Goal: Task Accomplishment & Management: Complete application form

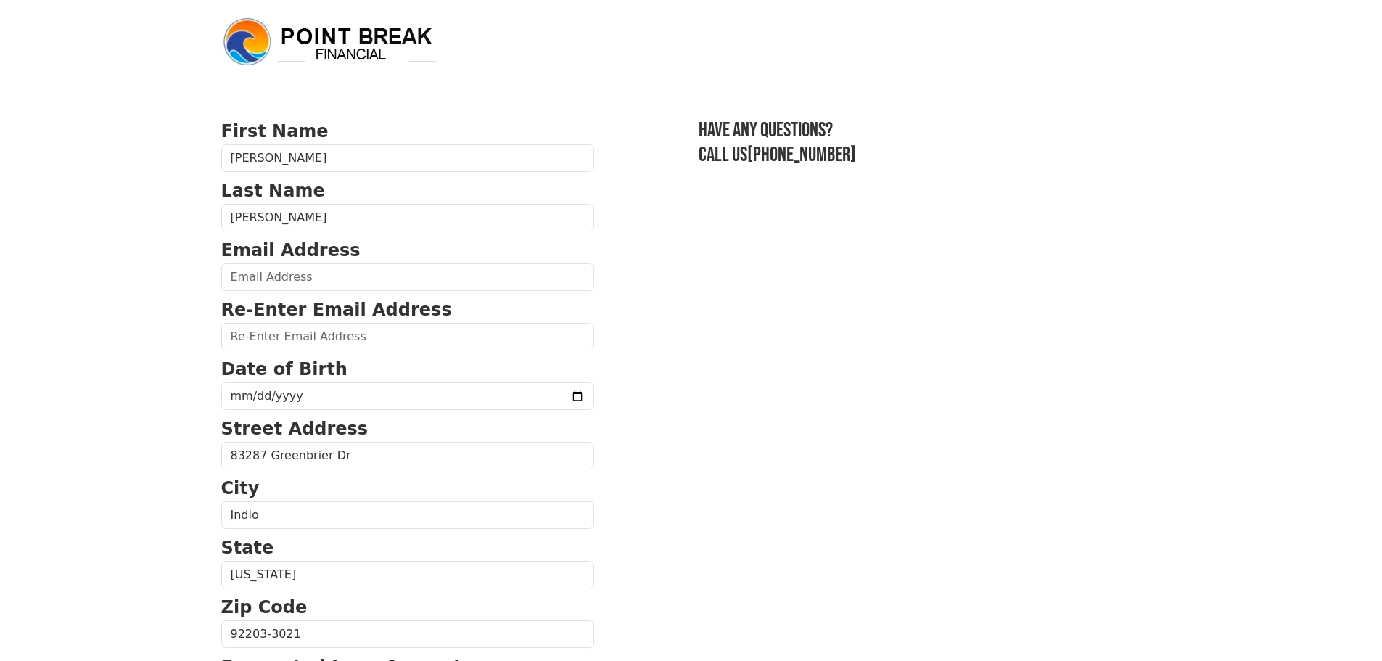
type input "[EMAIL_ADDRESS][DOMAIN_NAME]"
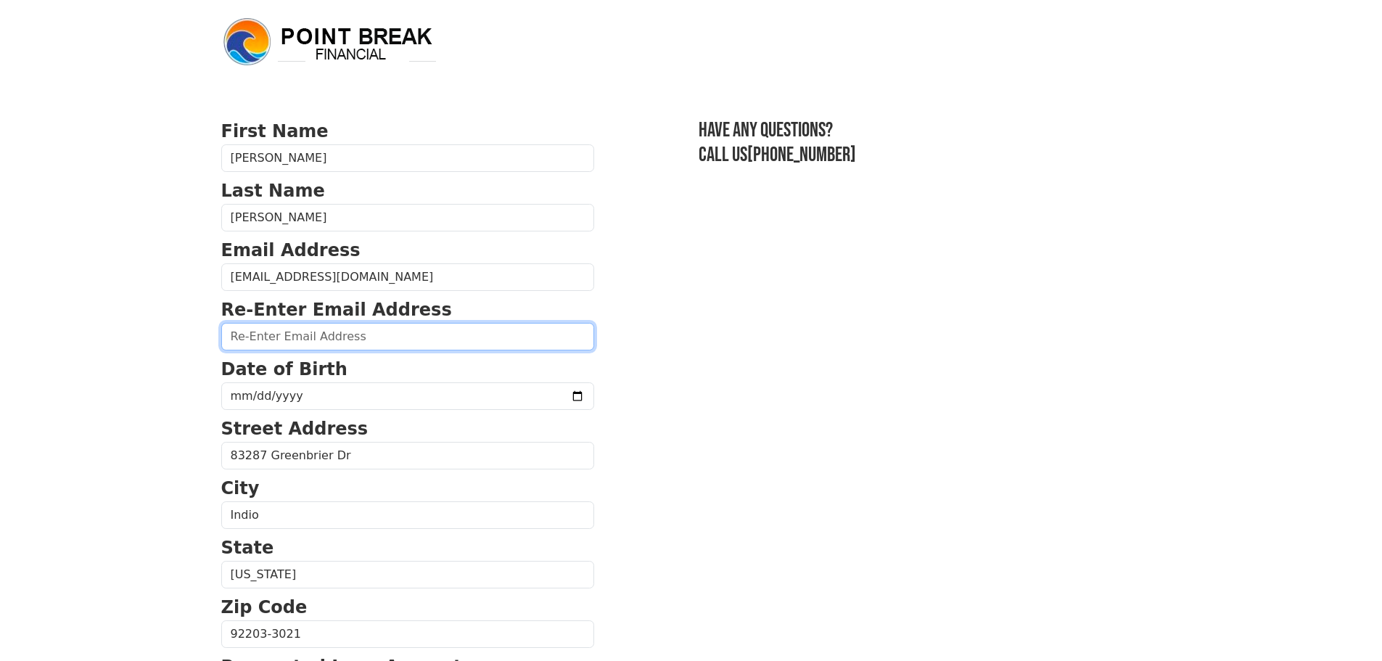
click at [303, 334] on input "email" at bounding box center [407, 337] width 373 height 28
click at [316, 343] on input "email" at bounding box center [407, 337] width 373 height 28
type input "gaetamoni@aol.com"
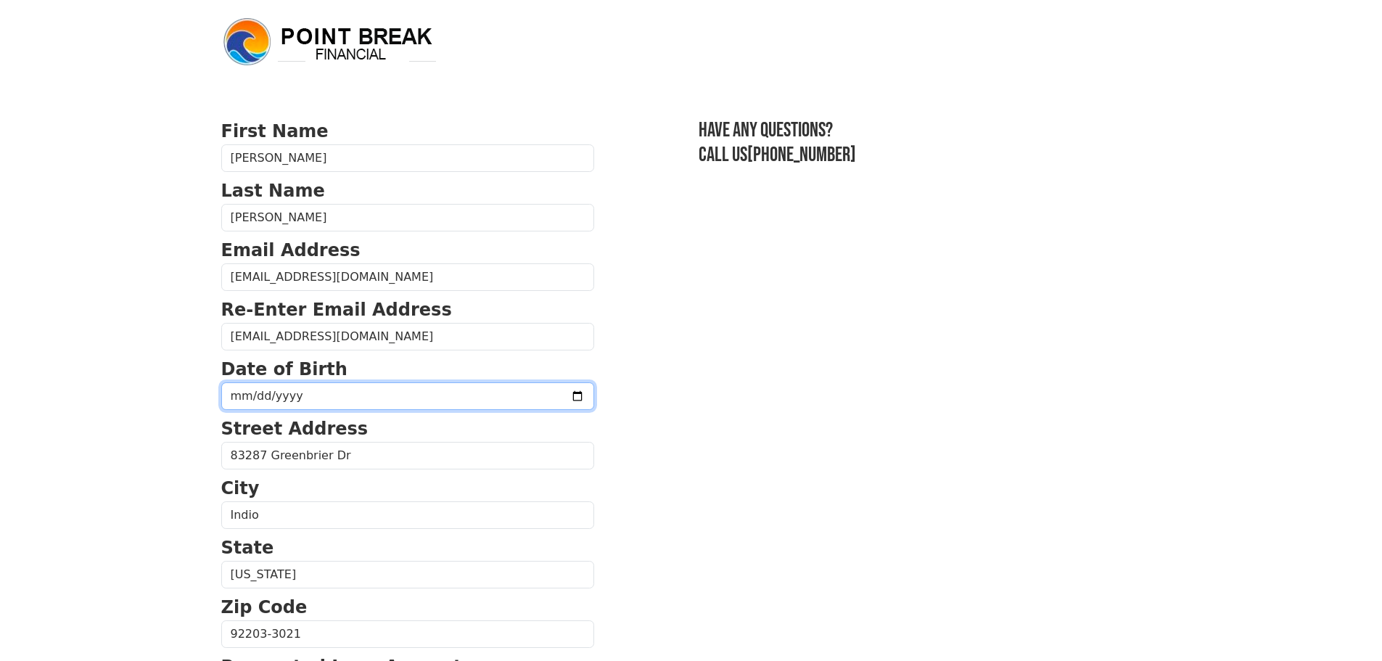
click at [328, 399] on input "date" at bounding box center [407, 396] width 373 height 28
type input "1977-03-29"
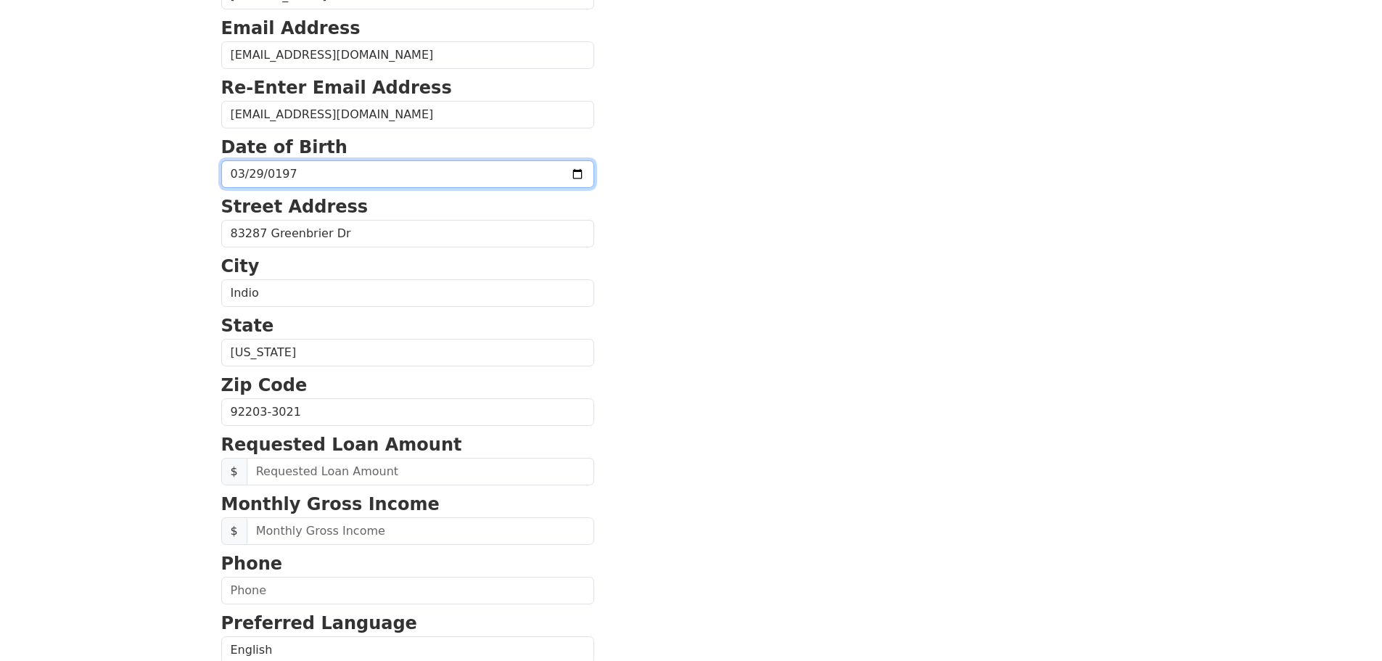
scroll to position [290, 0]
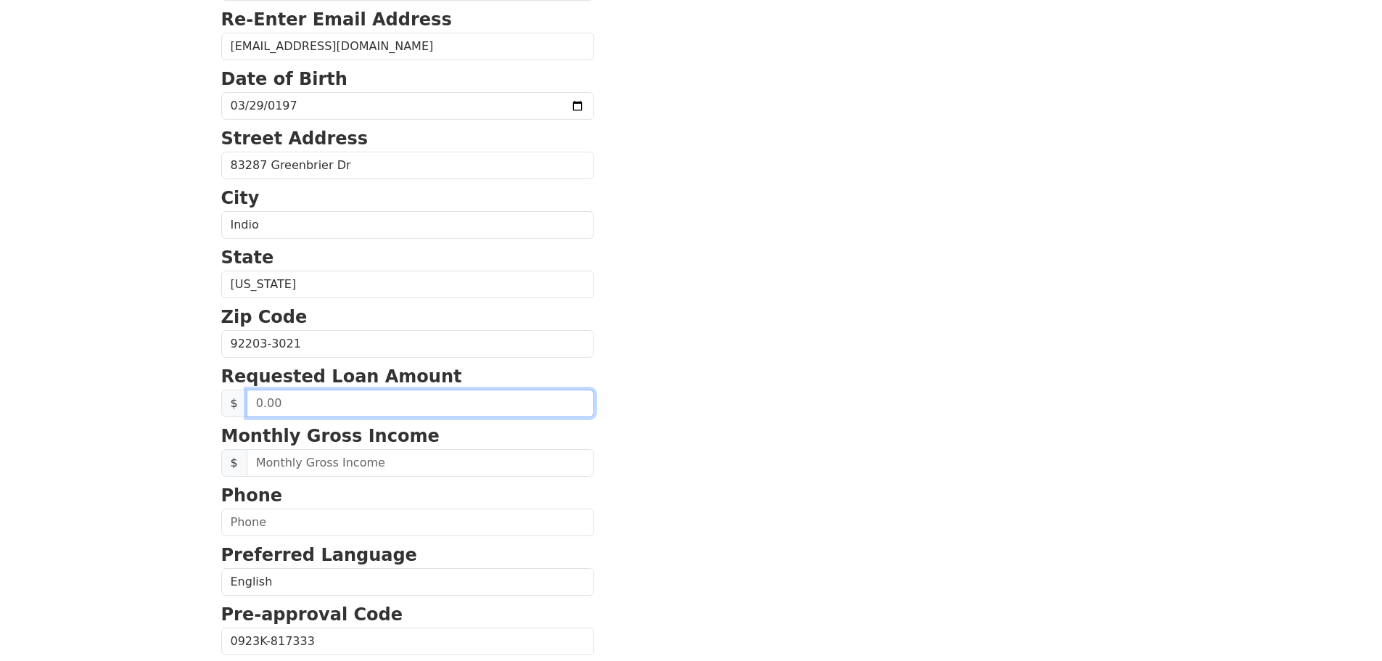
click at [318, 406] on input "text" at bounding box center [421, 404] width 348 height 28
click at [260, 400] on input "20,000.00" at bounding box center [421, 404] width 348 height 28
type input "25,000.00"
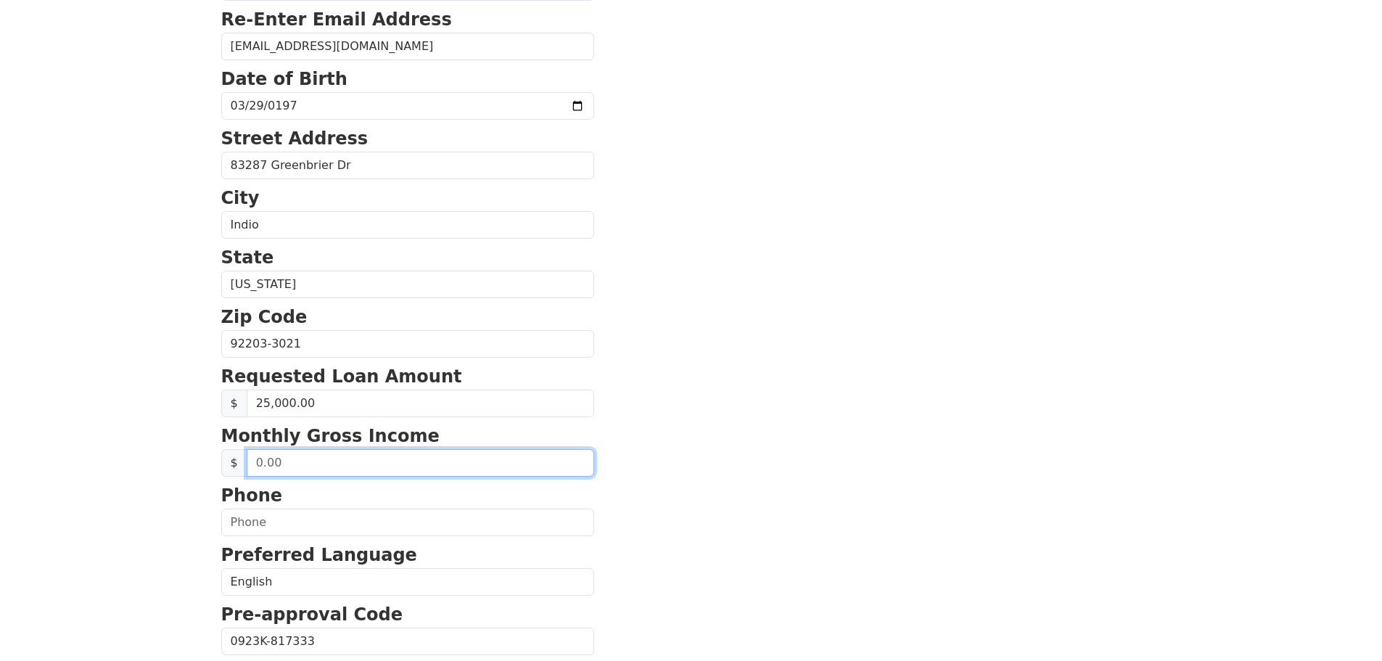
click at [272, 468] on input "text" at bounding box center [421, 463] width 348 height 28
type input "6,200.00"
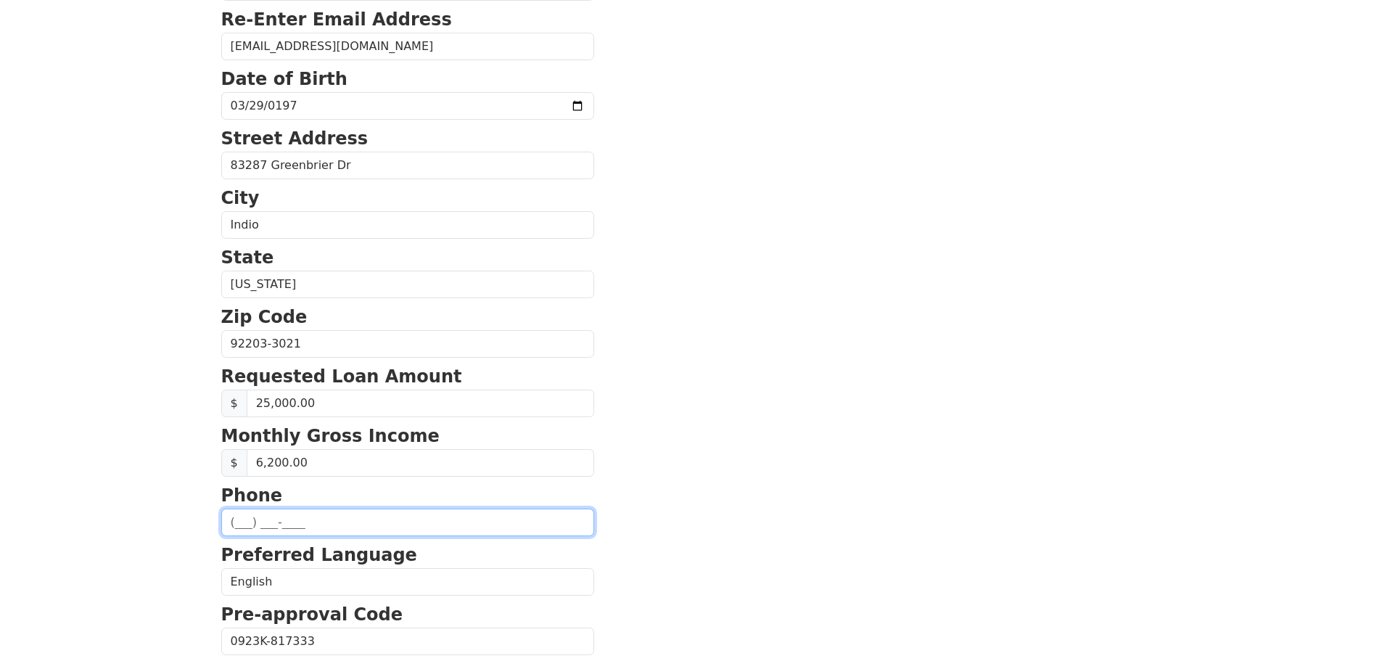
click at [271, 523] on input "text" at bounding box center [407, 523] width 373 height 28
type input "(760) 574-5493"
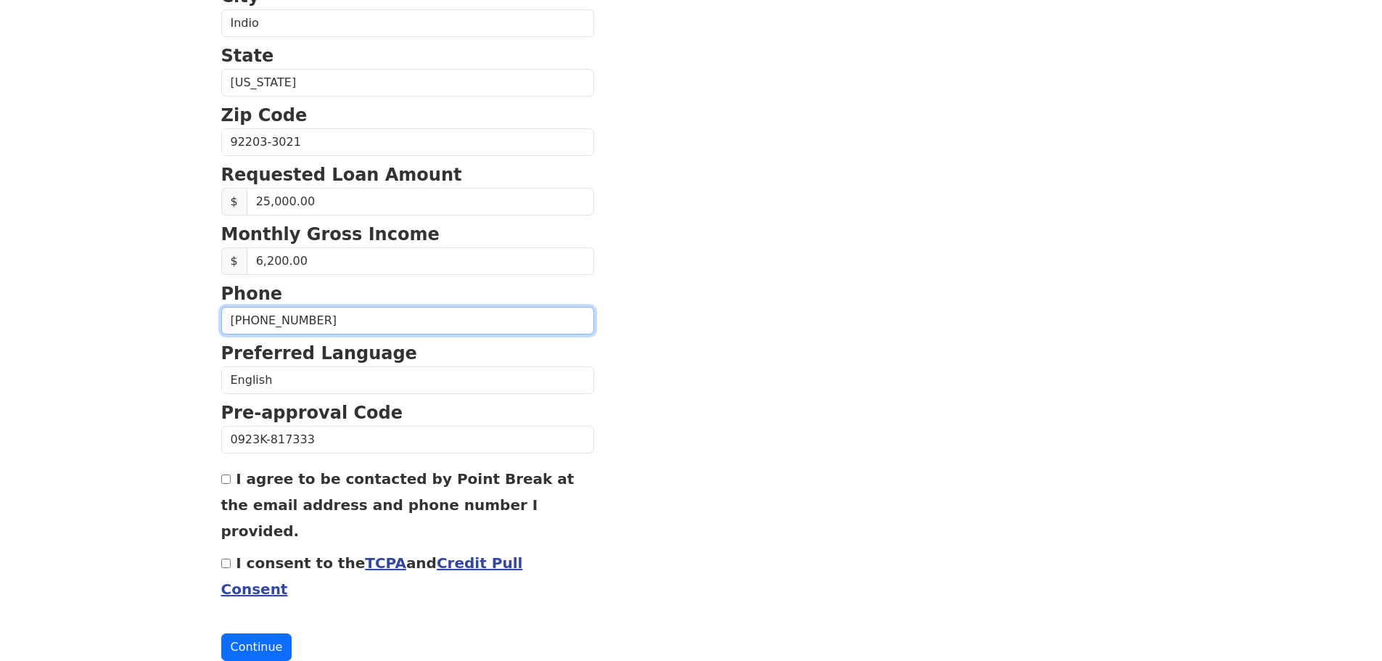
scroll to position [494, 0]
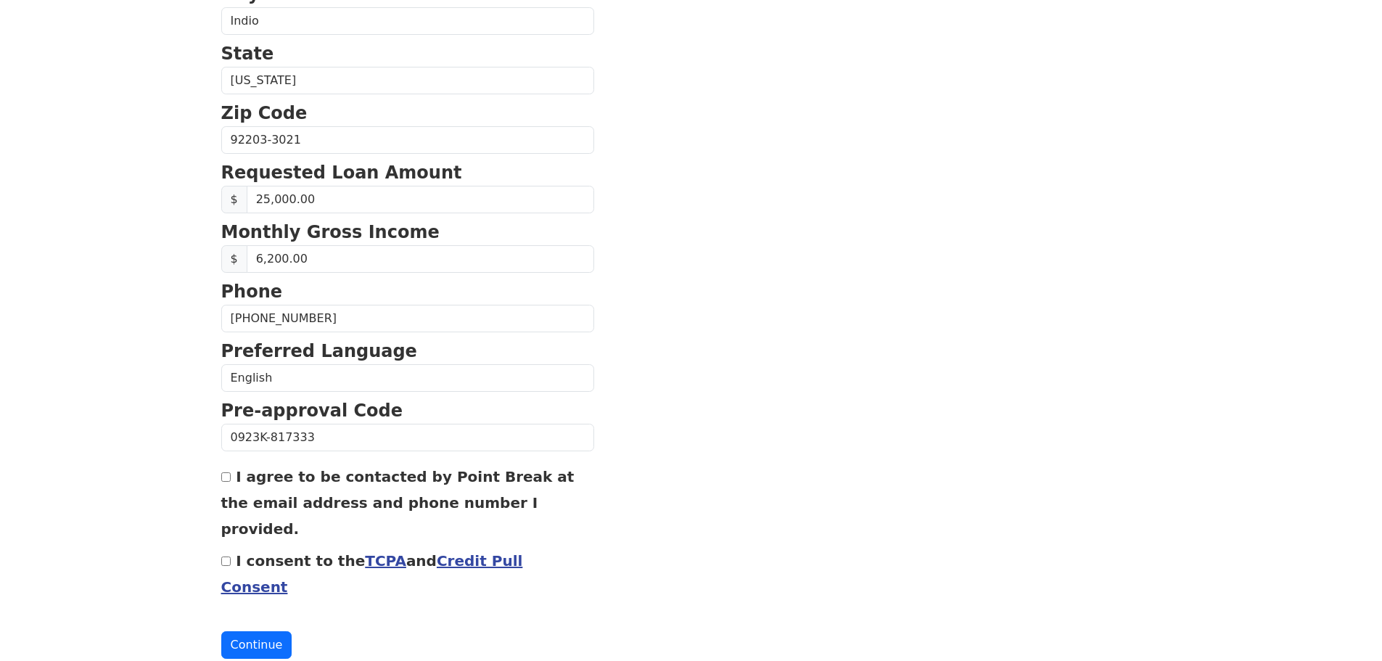
click at [226, 475] on input "I agree to be contacted by Point Break at the email address and phone number I …" at bounding box center [225, 476] width 9 height 9
checkbox input "true"
click at [226, 556] on input "I consent to the TCPA and Credit Pull Consent" at bounding box center [225, 560] width 9 height 9
checkbox input "true"
click at [255, 631] on button "Continue" at bounding box center [256, 645] width 71 height 28
